Goal: Task Accomplishment & Management: Manage account settings

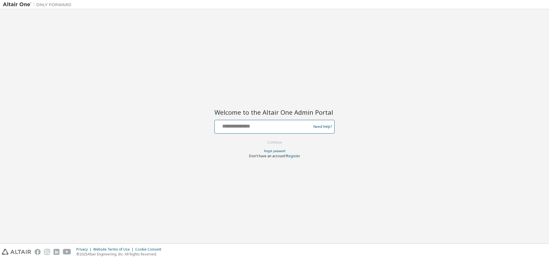
click at [252, 127] on input "text" at bounding box center [263, 125] width 93 height 8
type input "**********"
click at [271, 143] on button "Continue" at bounding box center [274, 142] width 27 height 9
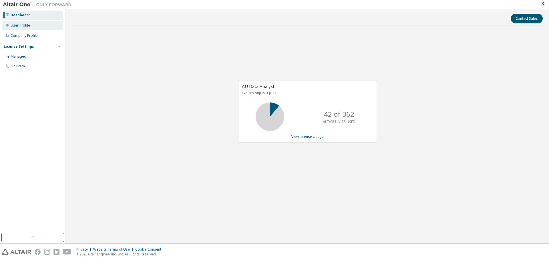
click at [26, 25] on div "User Profile" at bounding box center [20, 25] width 19 height 5
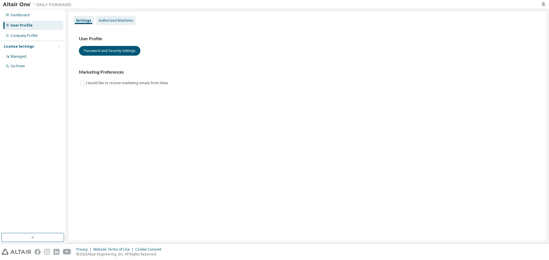
click at [106, 21] on div "Authorized Machines" at bounding box center [116, 20] width 35 height 5
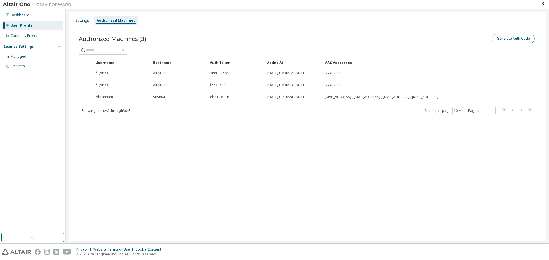
click at [521, 36] on button "Generate Auth Code" at bounding box center [513, 39] width 43 height 10
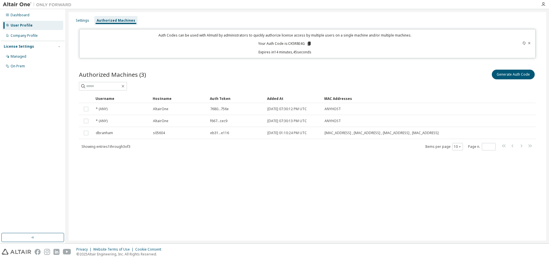
click at [427, 82] on div "Authorized Machines (3) Generate Auth Code" at bounding box center [307, 80] width 457 height 22
click at [308, 44] on icon at bounding box center [309, 44] width 3 height 4
